Goal: Information Seeking & Learning: Learn about a topic

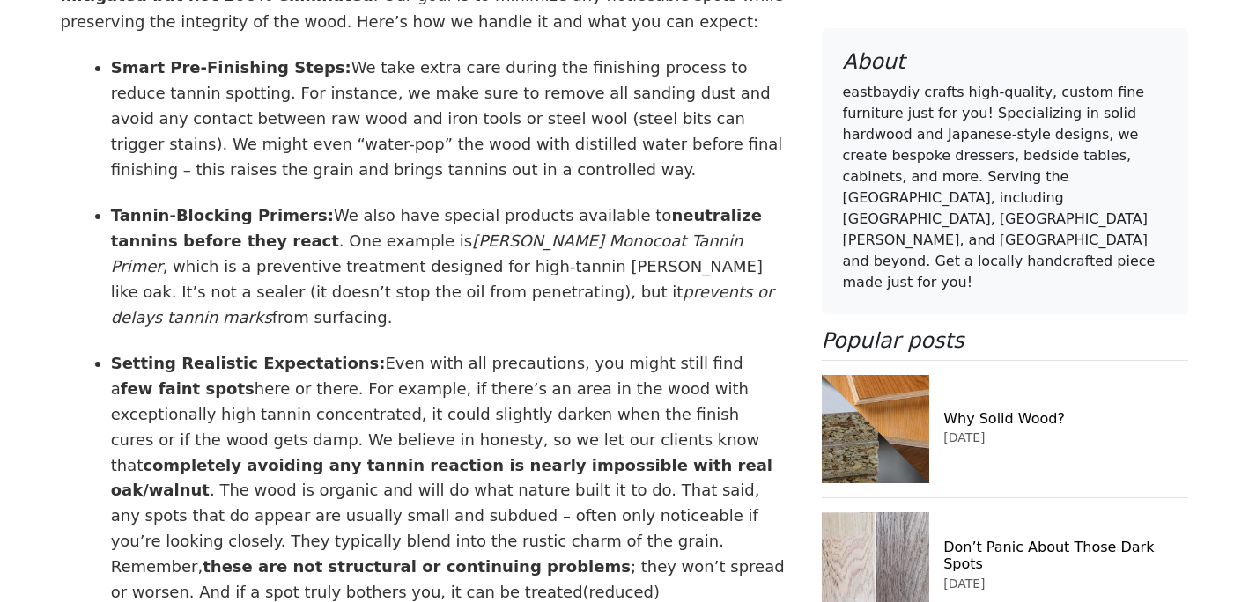
scroll to position [5175, 0]
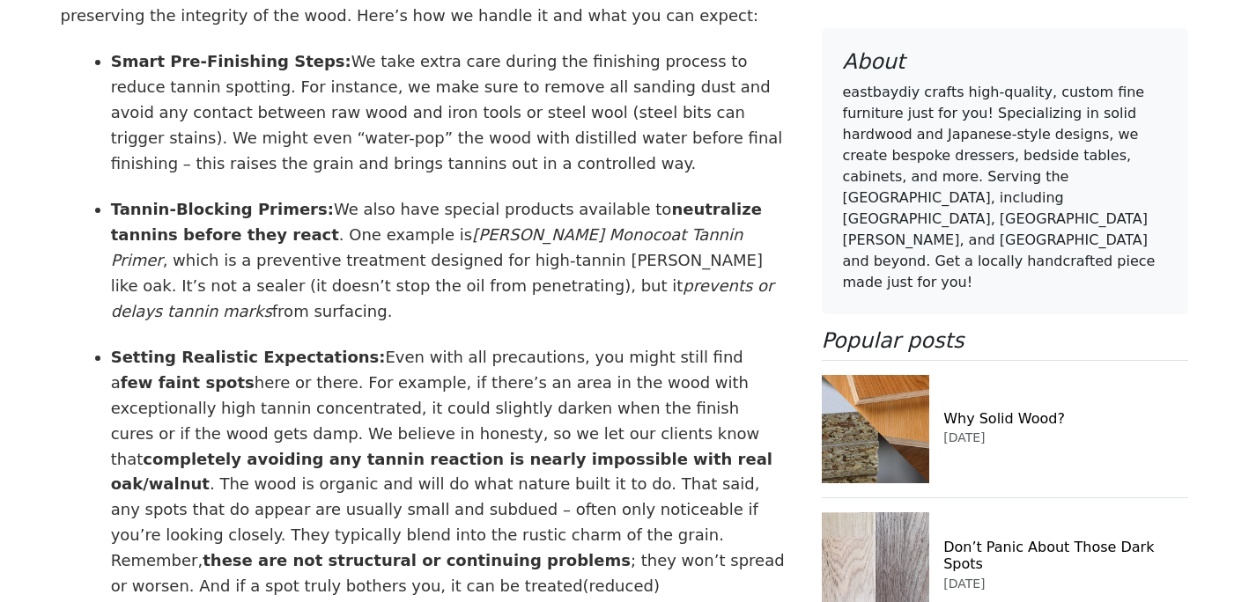
click at [476, 602] on icon "[PERSON_NAME] Monocoat Tannin Remover" at bounding box center [302, 611] width 345 height 18
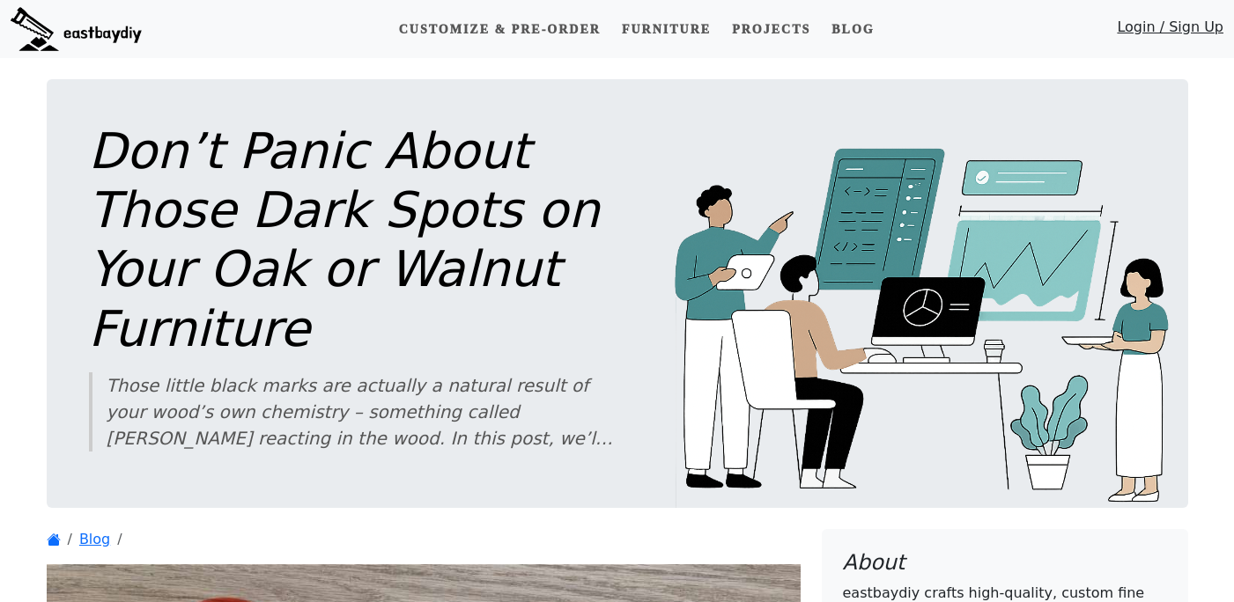
scroll to position [5070, 0]
